Goal: Find specific page/section: Find specific page/section

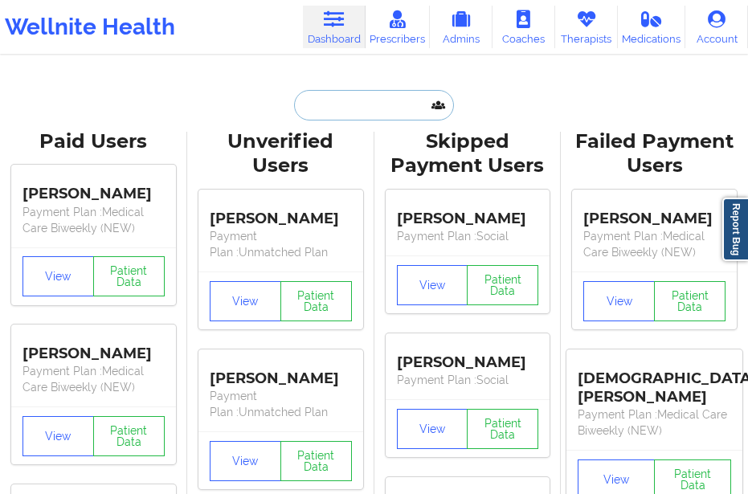
click at [337, 114] on input "text" at bounding box center [373, 105] width 159 height 31
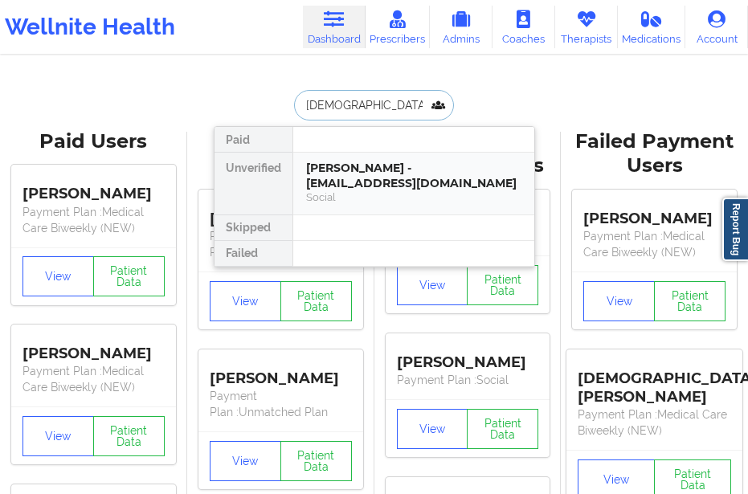
type input "[DEMOGRAPHIC_DATA][PERSON_NAME]"
click at [341, 215] on div at bounding box center [413, 228] width 242 height 26
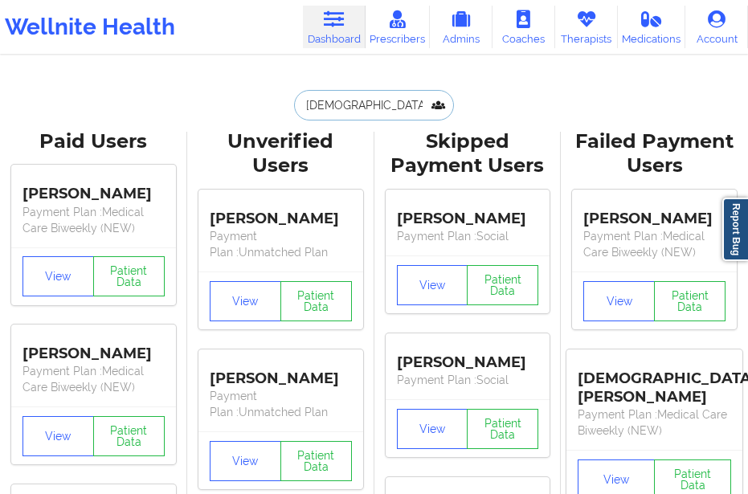
click at [375, 108] on input "[DEMOGRAPHIC_DATA][PERSON_NAME]" at bounding box center [373, 105] width 159 height 31
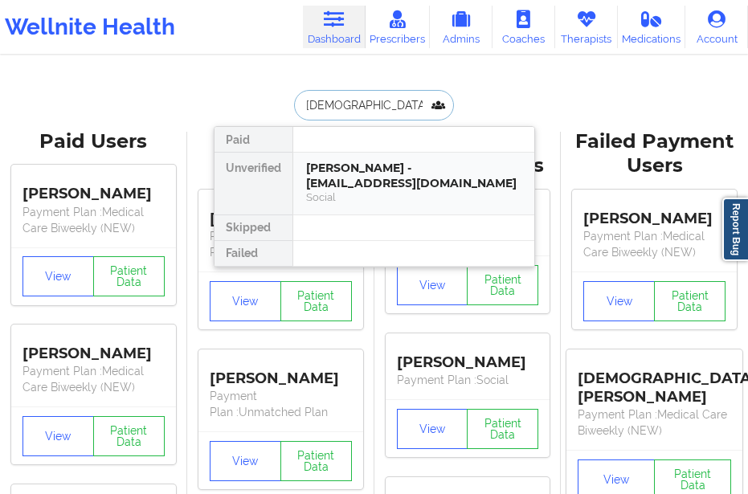
click at [349, 186] on div "[PERSON_NAME] - [EMAIL_ADDRESS][DOMAIN_NAME]" at bounding box center [413, 176] width 215 height 30
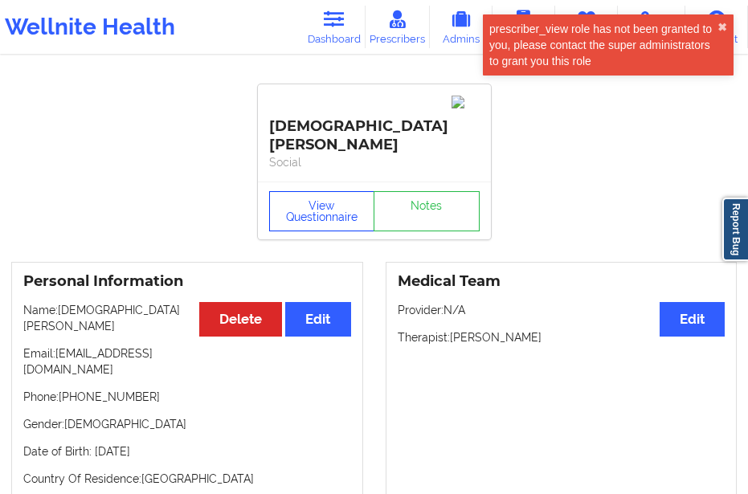
click at [313, 191] on button "View Questionnaire" at bounding box center [322, 211] width 106 height 40
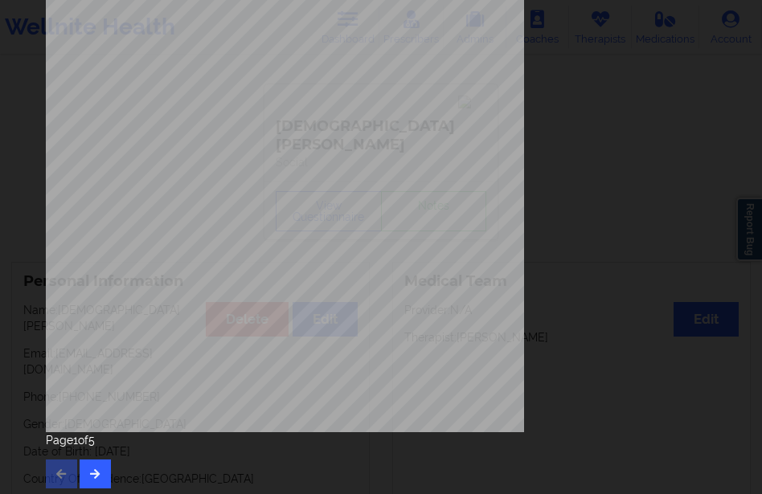
scroll to position [272, 0]
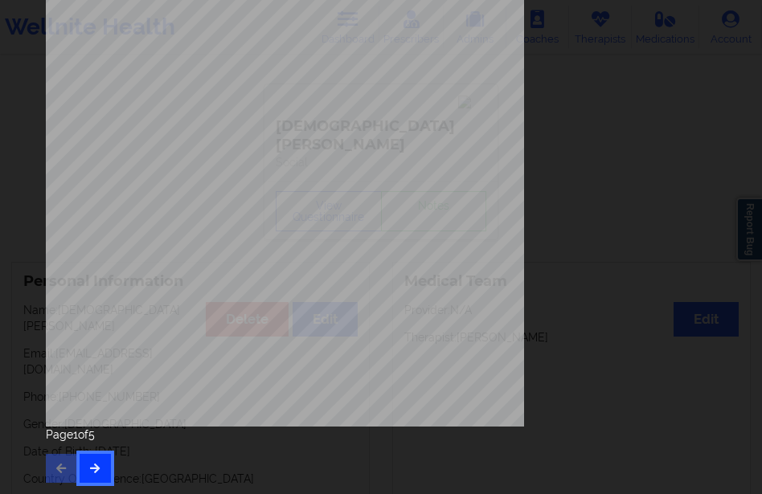
click at [92, 469] on icon "button" at bounding box center [95, 468] width 14 height 10
click at [57, 456] on button "button" at bounding box center [61, 468] width 31 height 29
click at [99, 459] on button "button" at bounding box center [95, 468] width 31 height 29
click at [86, 454] on button "button" at bounding box center [95, 468] width 31 height 29
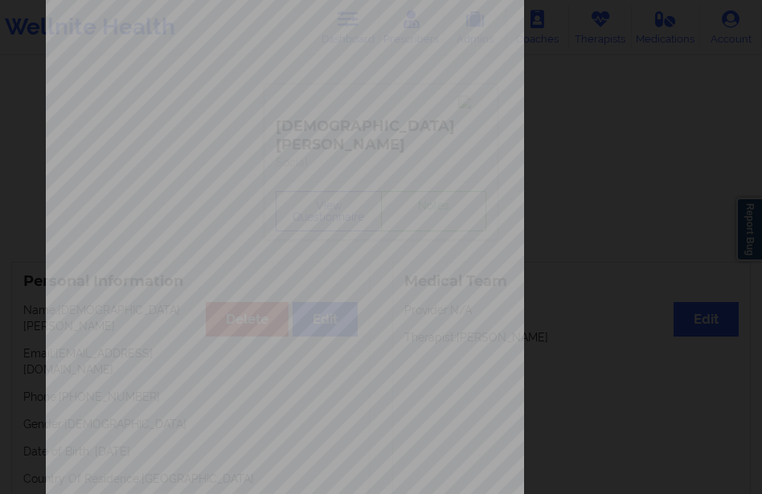
scroll to position [31, 0]
